Goal: Task Accomplishment & Management: Use online tool/utility

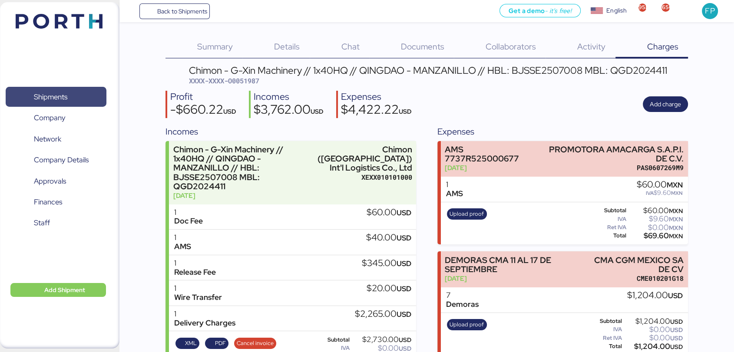
click at [72, 97] on span "Shipments" at bounding box center [55, 97] width 93 height 13
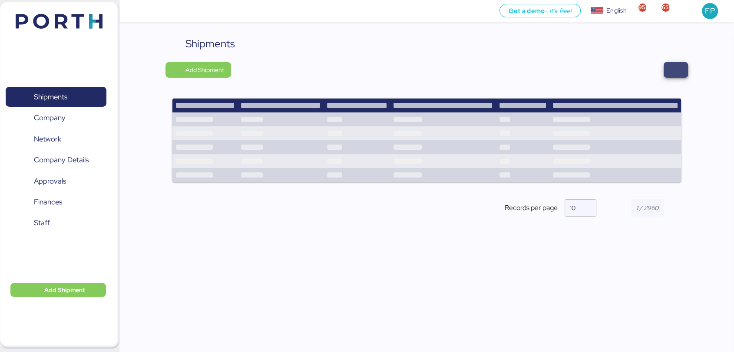
click at [676, 72] on span "button" at bounding box center [675, 70] width 10 height 12
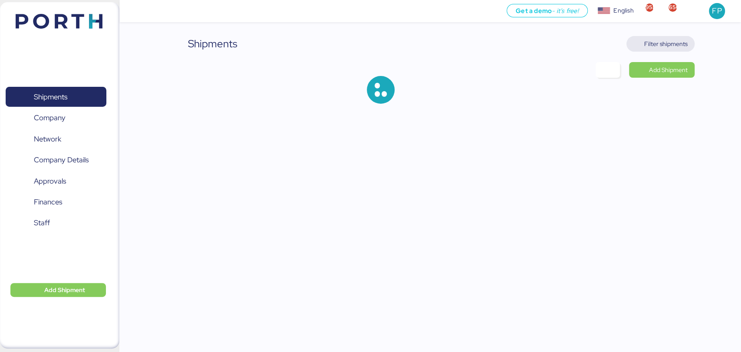
click at [670, 38] on span "Filter shipments" at bounding box center [661, 44] width 54 height 12
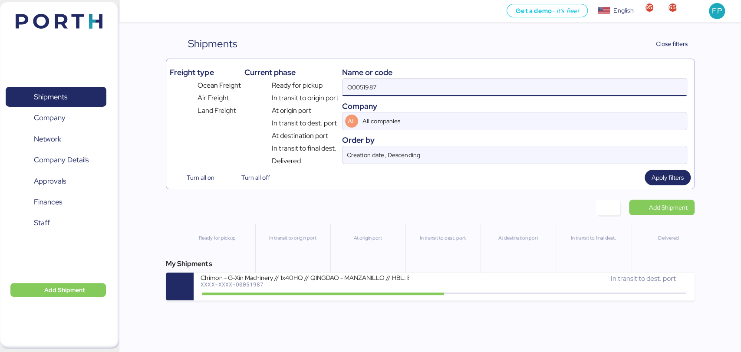
click at [361, 94] on input "O0051987" at bounding box center [515, 87] width 344 height 17
paste input "12"
type input "O0051912"
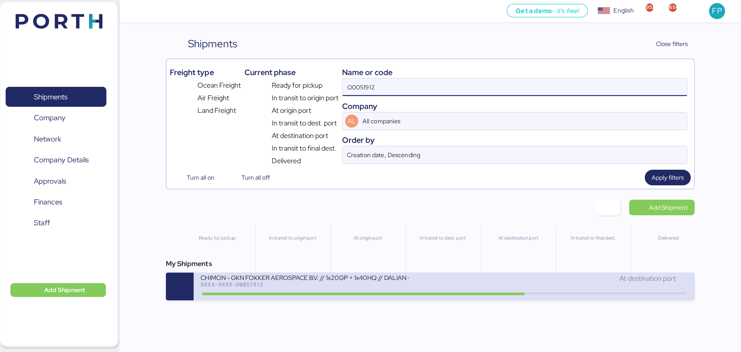
click at [333, 292] on div "CHIMON - GKN FOKKER AEROSPACE B.V. // 1x20GP + 1x40HQ // DALIAN - MANZANILLO //…" at bounding box center [323, 283] width 244 height 19
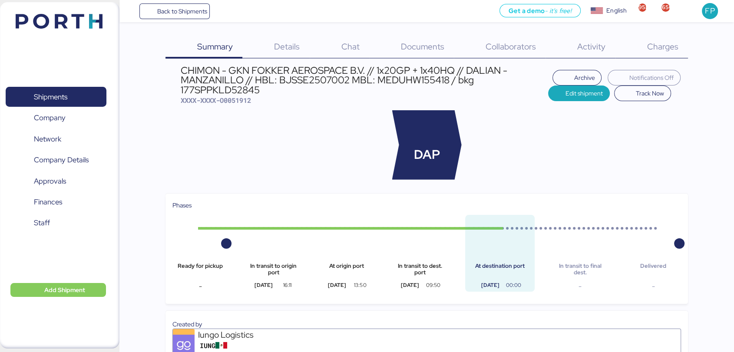
click at [649, 46] on span "Charges" at bounding box center [662, 46] width 31 height 11
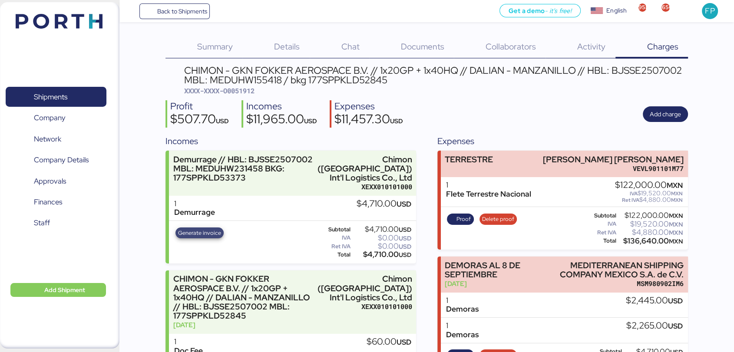
click at [205, 236] on span "Generate invoice" at bounding box center [199, 233] width 43 height 10
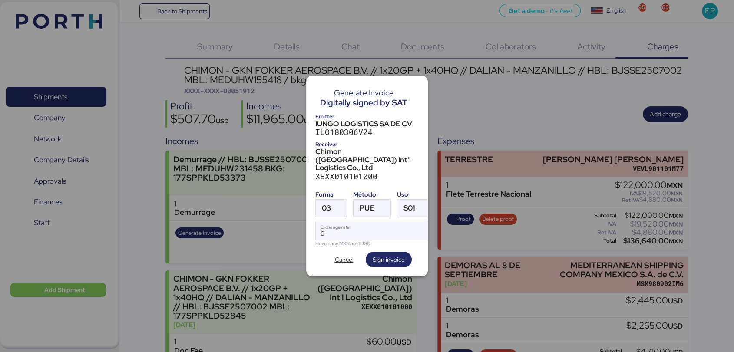
click at [329, 205] on span "03" at bounding box center [326, 208] width 9 height 7
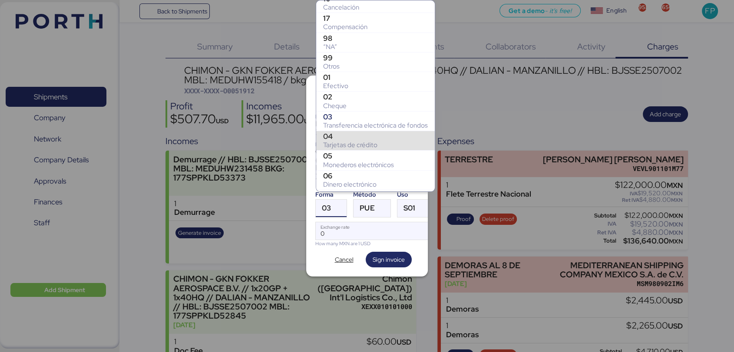
scroll to position [123, 0]
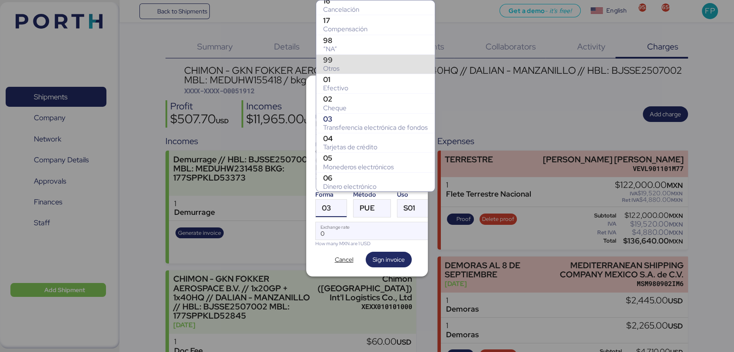
click at [344, 66] on div "Otros" at bounding box center [375, 68] width 105 height 9
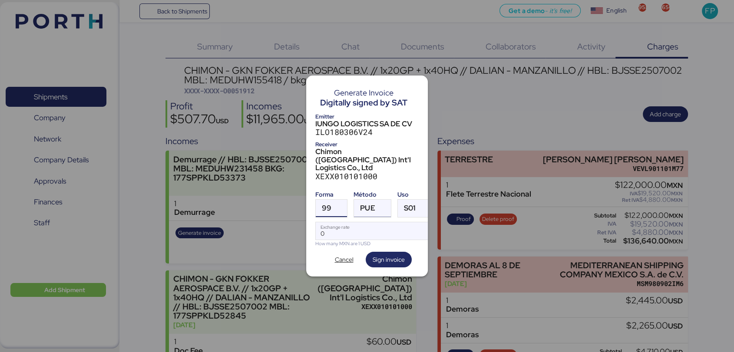
click at [371, 207] on div "PUE" at bounding box center [367, 208] width 15 height 17
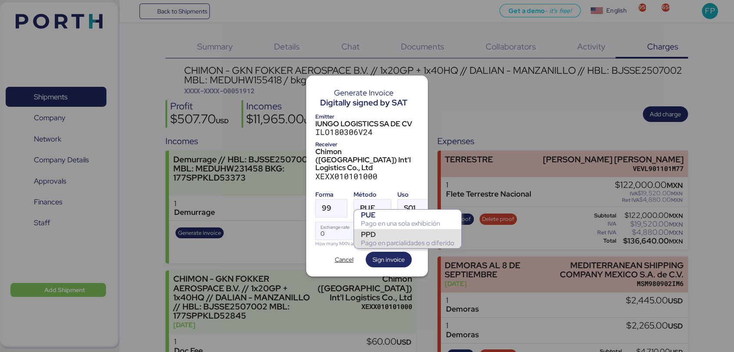
click at [381, 243] on div "Pago en parcialidades o diferido" at bounding box center [407, 243] width 93 height 9
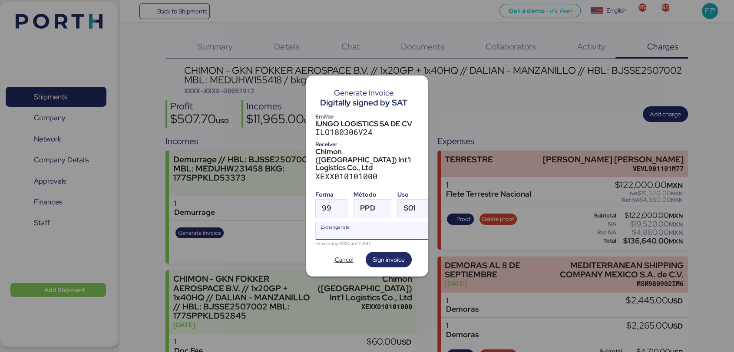
click at [333, 222] on input "Exchange rate" at bounding box center [374, 230] width 116 height 17
type input "0"
paste input "18.3805"
type input "18.3805"
click at [395, 254] on span "Sign invoice" at bounding box center [389, 259] width 32 height 10
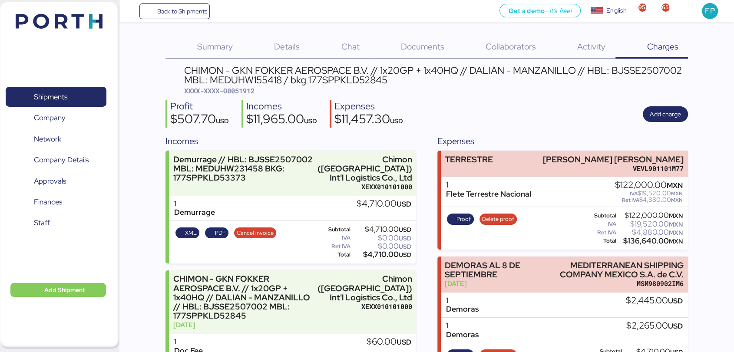
click at [253, 89] on span "XXXX-XXXX-O0051912" at bounding box center [219, 90] width 70 height 9
copy span "O0051912"
